Goal: Task Accomplishment & Management: Use online tool/utility

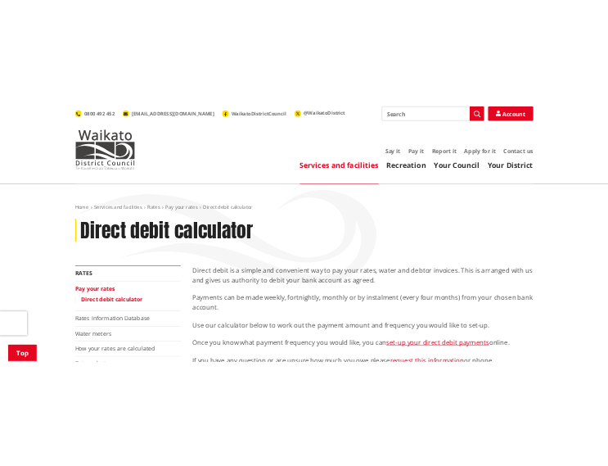
scroll to position [409, 0]
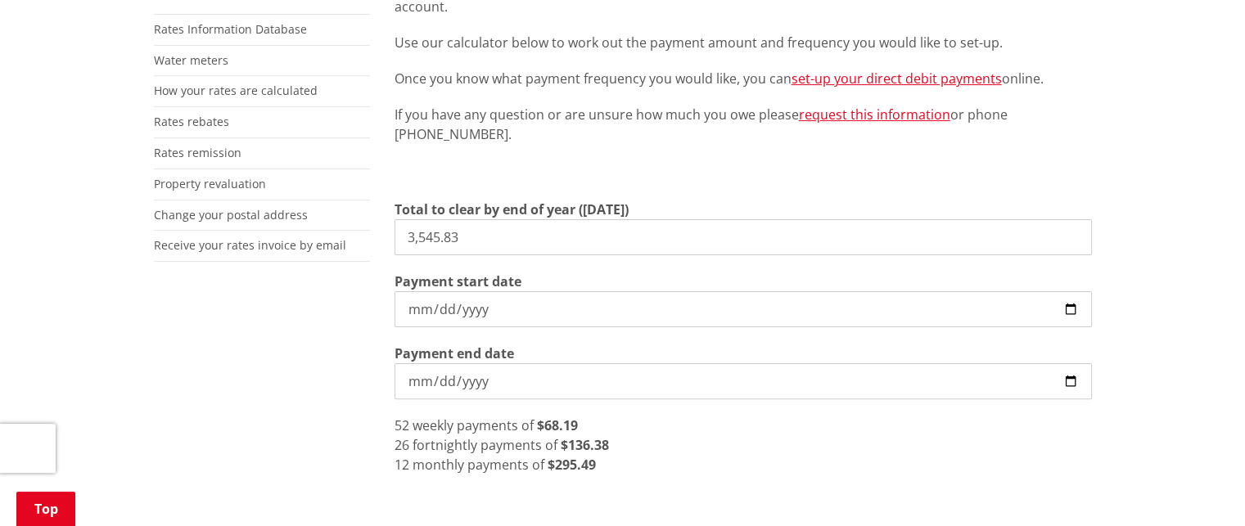
drag, startPoint x: 719, startPoint y: 488, endPoint x: 724, endPoint y: 417, distance: 70.6
click at [719, 490] on div "Direct debit is a simple and convenient way to pay your rates, water and debtor…" at bounding box center [743, 295] width 722 height 748
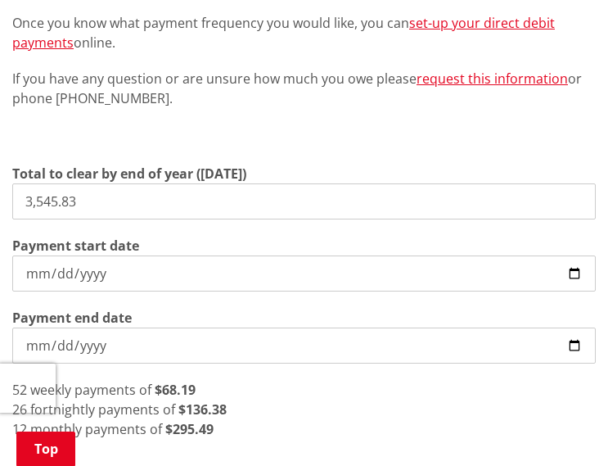
drag, startPoint x: 155, startPoint y: 194, endPoint x: -95, endPoint y: 192, distance: 250.4
type input "3,519.98"
click at [90, 340] on input "[DATE]" at bounding box center [304, 345] width 584 height 36
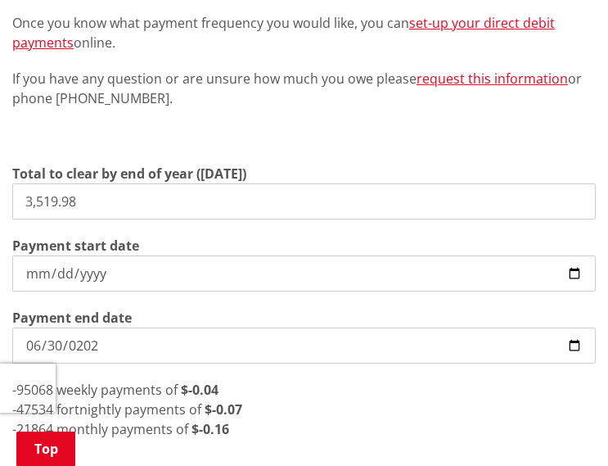
type input "[DATE]"
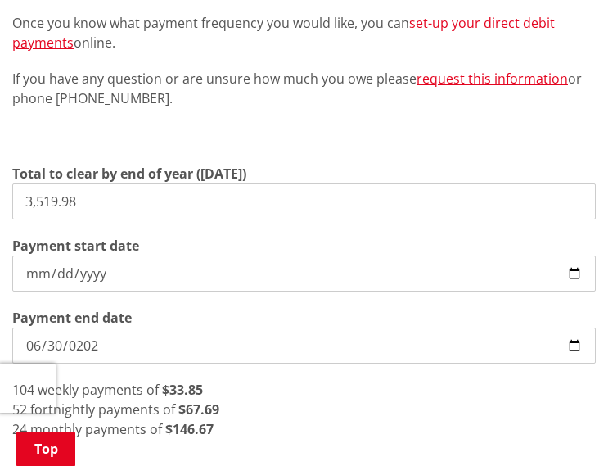
click at [32, 275] on input "[DATE]" at bounding box center [304, 273] width 584 height 36
type input "[DATE]"
click at [396, 390] on div "40 weekly payments of $88.00" at bounding box center [304, 390] width 584 height 20
click at [349, 408] on div "20 fortnightly payments of $176.00" at bounding box center [304, 409] width 584 height 20
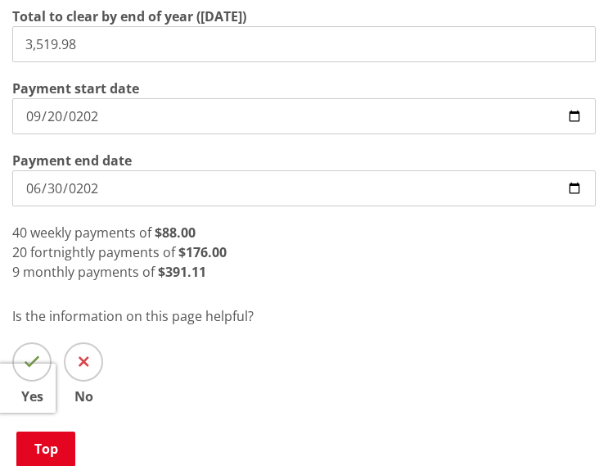
scroll to position [573, 0]
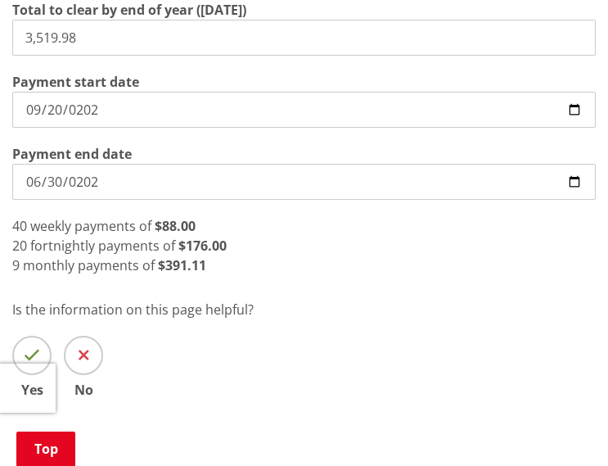
click at [142, 45] on input "3,519.98" at bounding box center [304, 38] width 584 height 36
click at [137, 197] on input "[DATE]" at bounding box center [304, 182] width 584 height 36
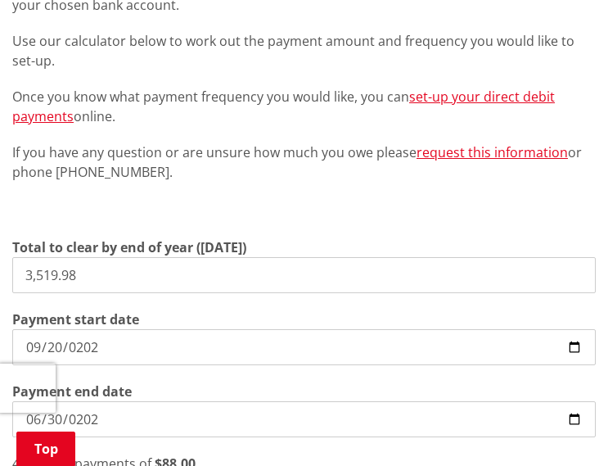
scroll to position [82, 0]
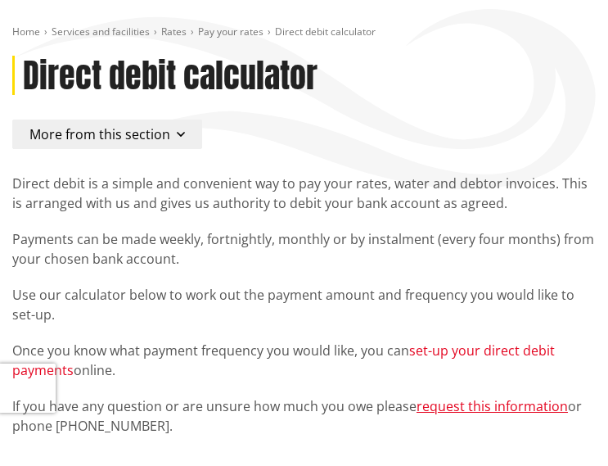
click at [488, 355] on link "set-up your direct debit payments" at bounding box center [283, 360] width 543 height 38
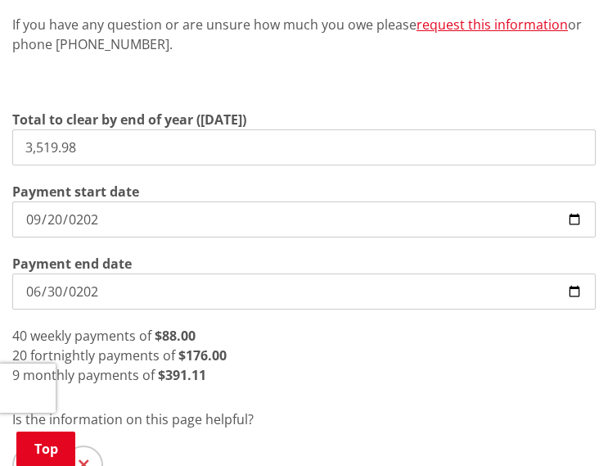
scroll to position [491, 0]
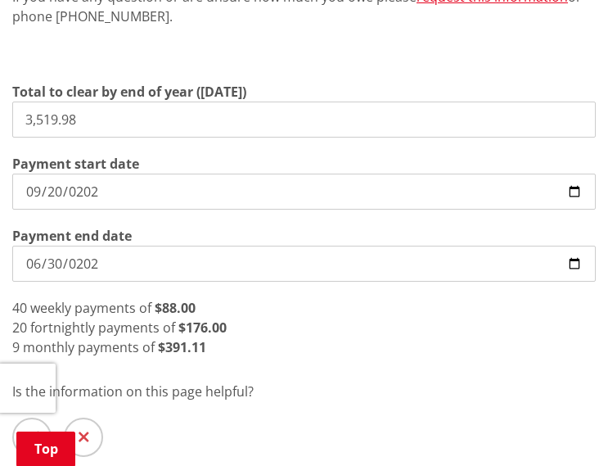
click at [149, 270] on input "[DATE]" at bounding box center [304, 264] width 584 height 36
type input "[DATE]"
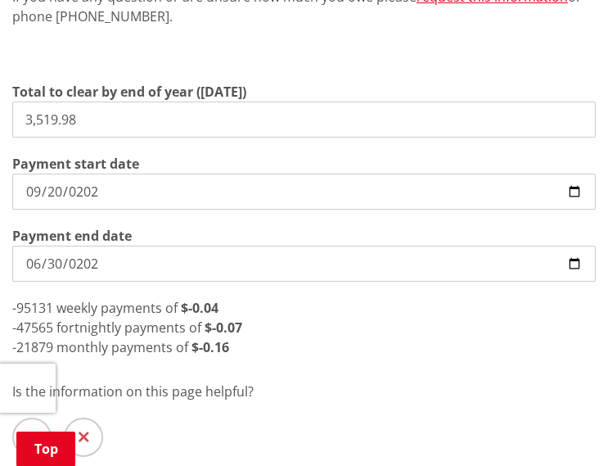
type input "[DATE]"
